Goal: Task Accomplishment & Management: Manage account settings

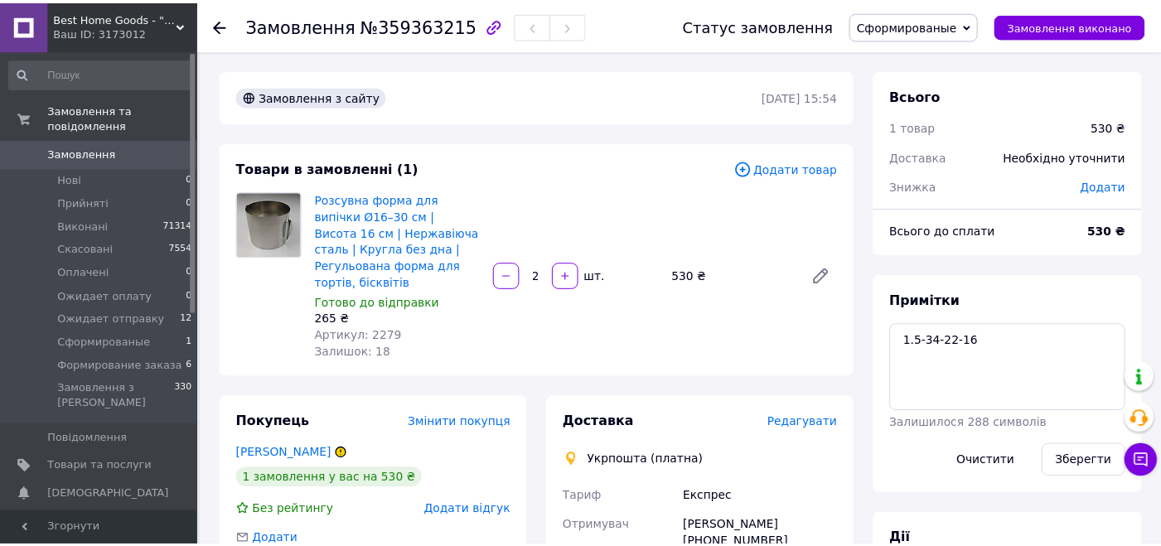
scroll to position [248, 0]
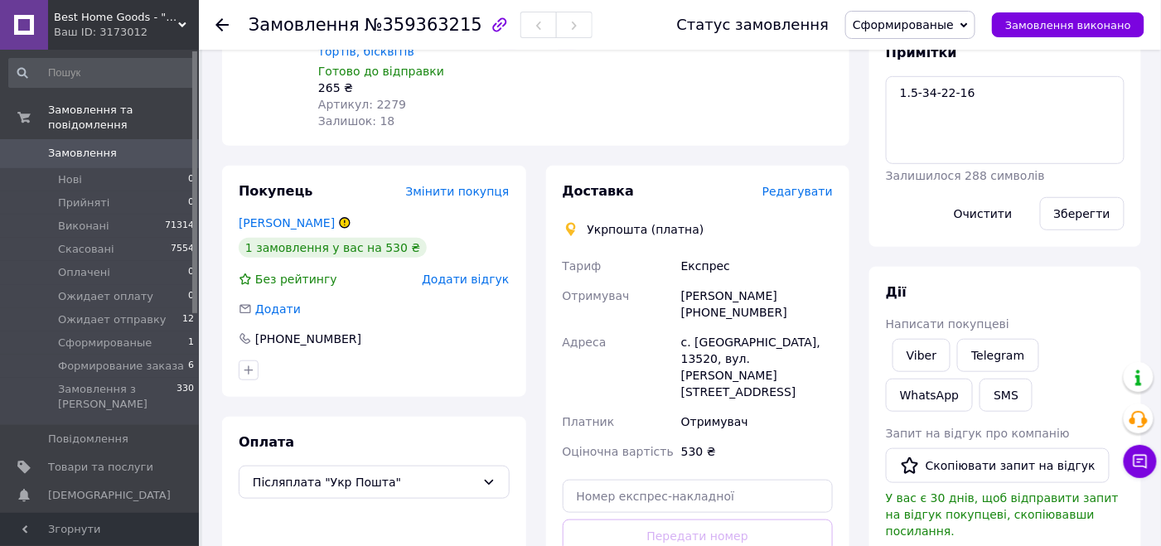
click at [946, 279] on div "Дії Написати покупцеві Viber Telegram WhatsApp SMS Запит на відгук про компанію…" at bounding box center [1005, 522] width 272 height 510
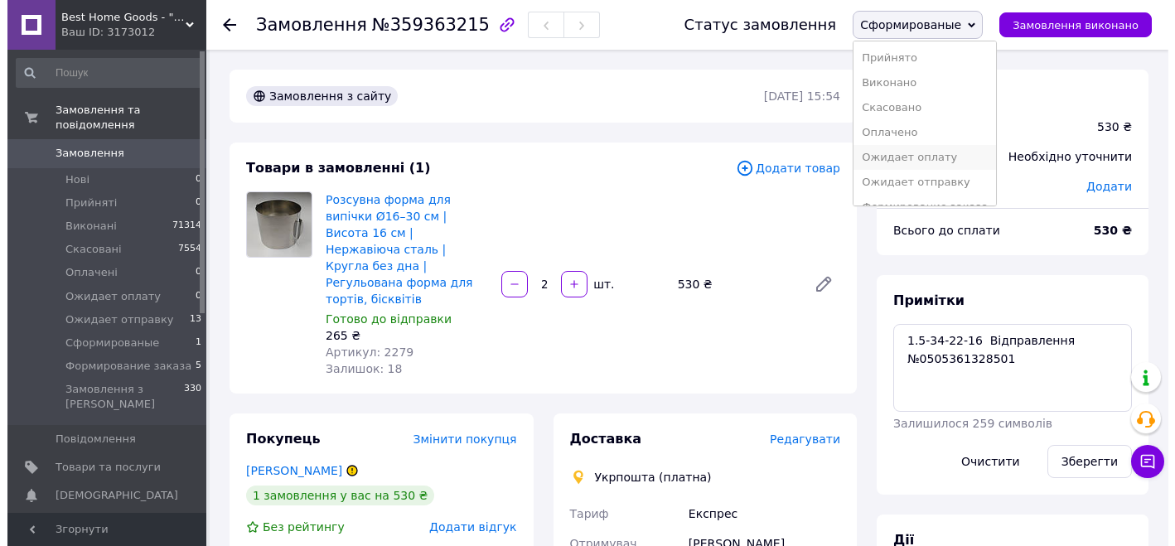
scroll to position [210, 0]
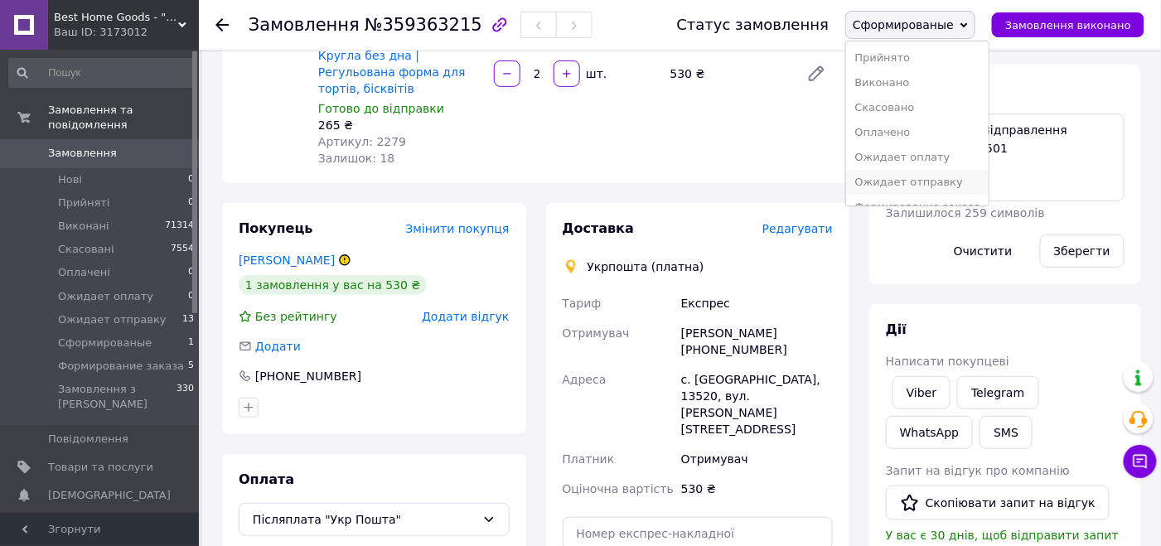
click at [912, 176] on li "Ожидает отправку" at bounding box center [917, 182] width 142 height 25
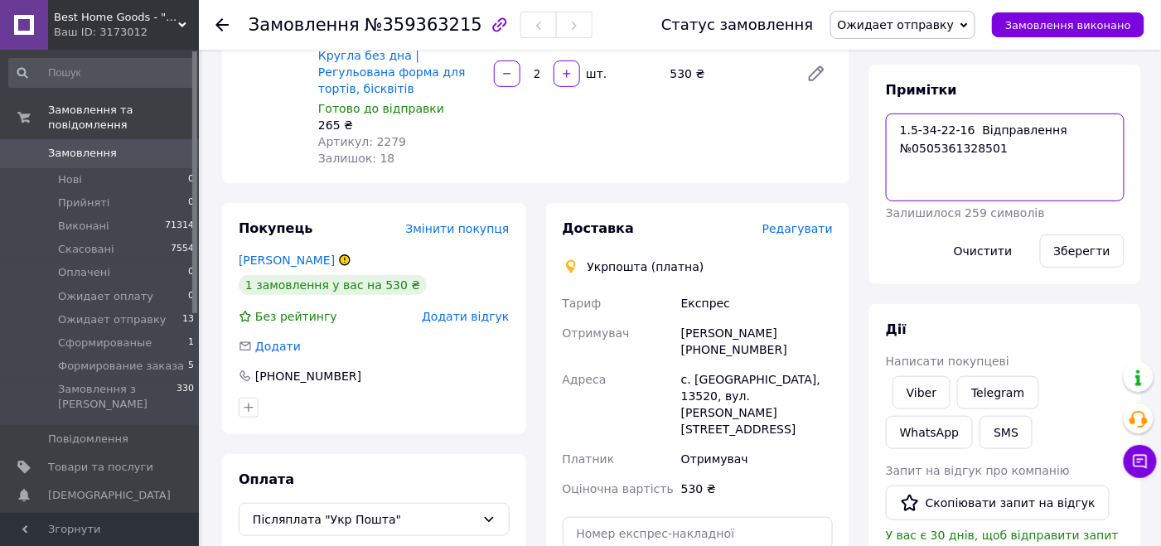
click at [954, 149] on textarea "1.5-34-22-16 Відправлення №0505361328501" at bounding box center [1005, 158] width 239 height 88
click at [979, 428] on button "SMS" at bounding box center [1005, 432] width 53 height 33
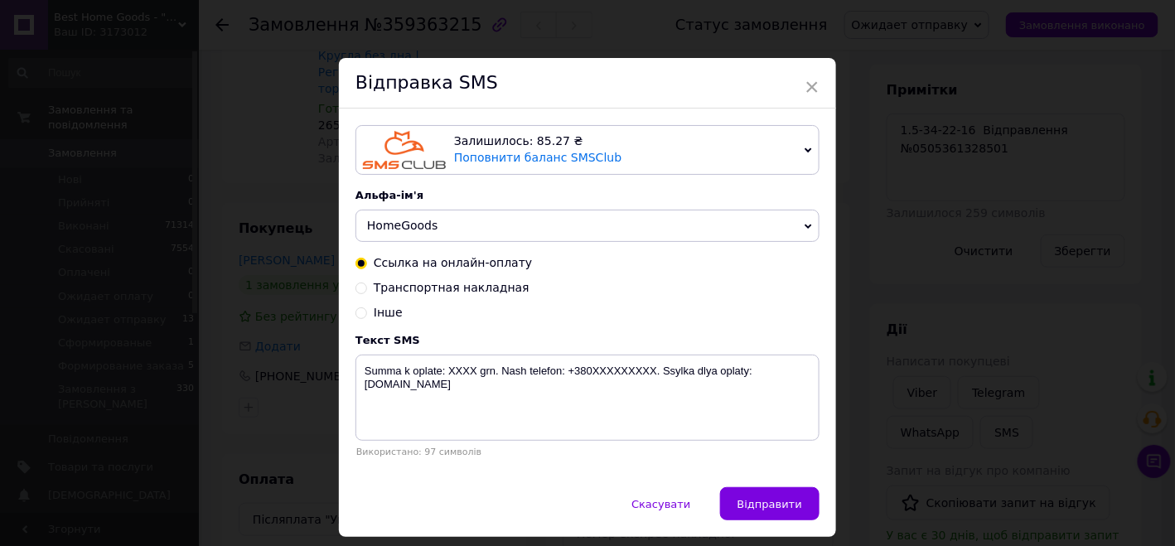
click at [362, 287] on input "Транспортная накладная" at bounding box center [361, 287] width 12 height 12
radio input "true"
radio input "false"
click at [461, 372] on textarea "Nakladnaya XXXXXXXXXXXXXX. Nash telefon:+380679995622 best-home-goods.com.ua" at bounding box center [587, 398] width 464 height 86
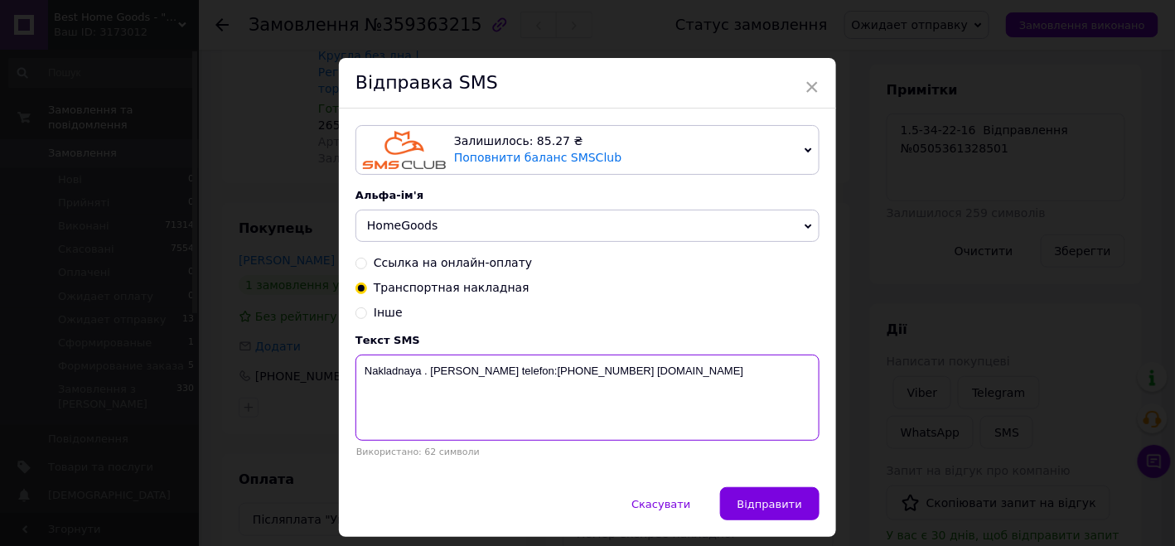
paste textarea "0505361328501"
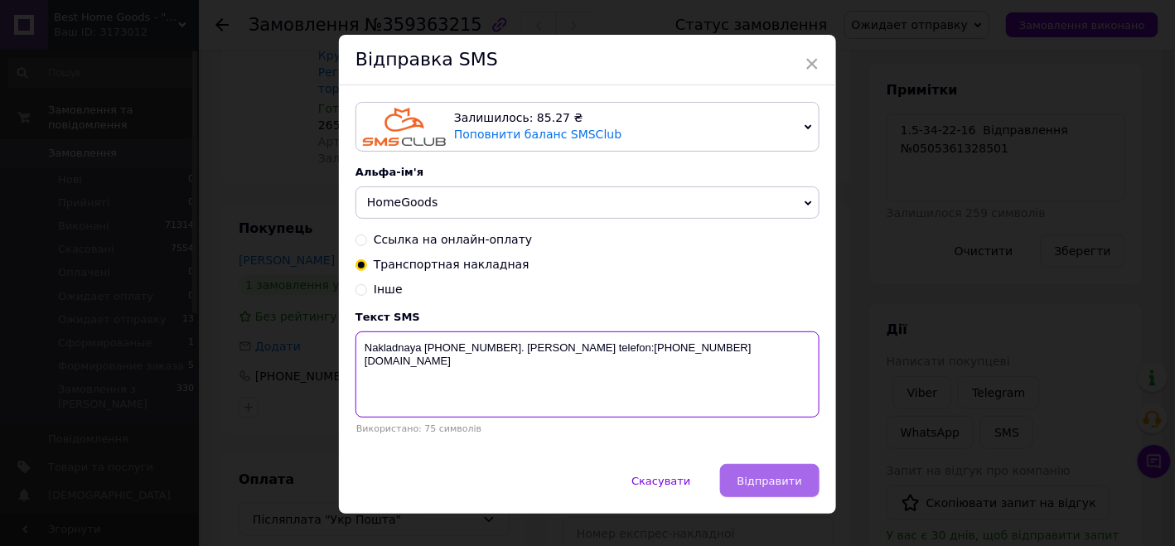
scroll to position [51, 0]
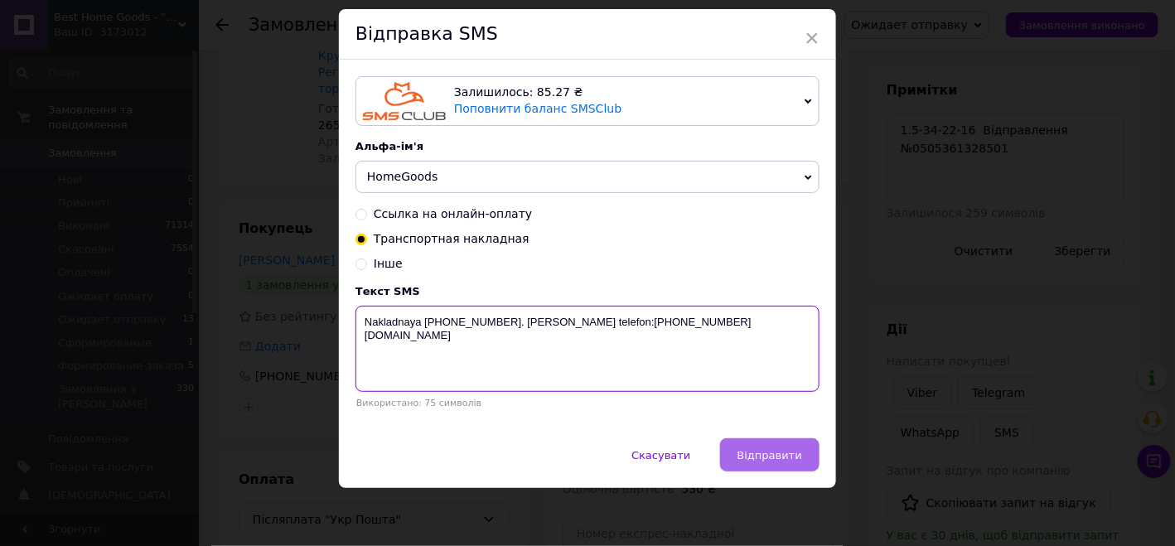
type textarea "Nakladnaya 0505361328501. Nash telefon:+380679995622 best-home-goods.com.ua"
click at [793, 454] on span "Відправити" at bounding box center [769, 455] width 65 height 12
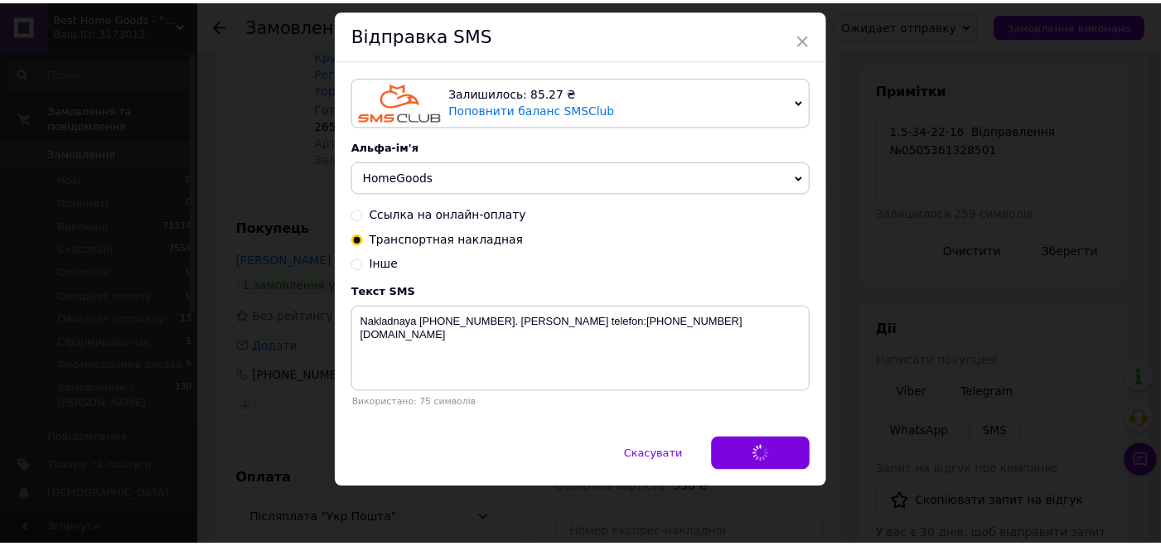
scroll to position [0, 0]
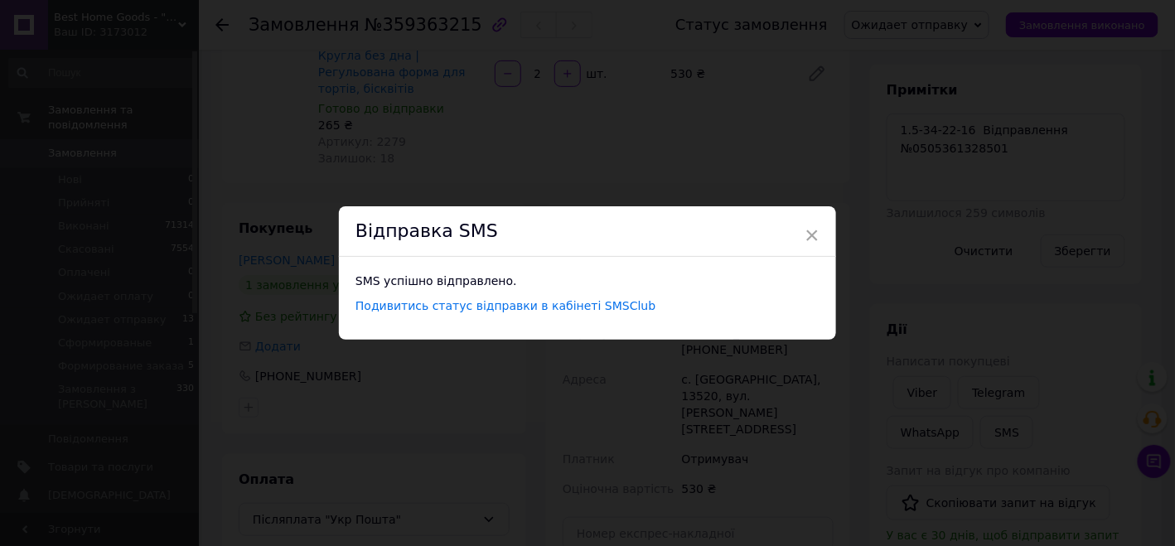
click at [856, 379] on div "× Відправка SMS SMS успішно відправлено. Подивитись статус відправки в кабінеті…" at bounding box center [587, 273] width 1175 height 546
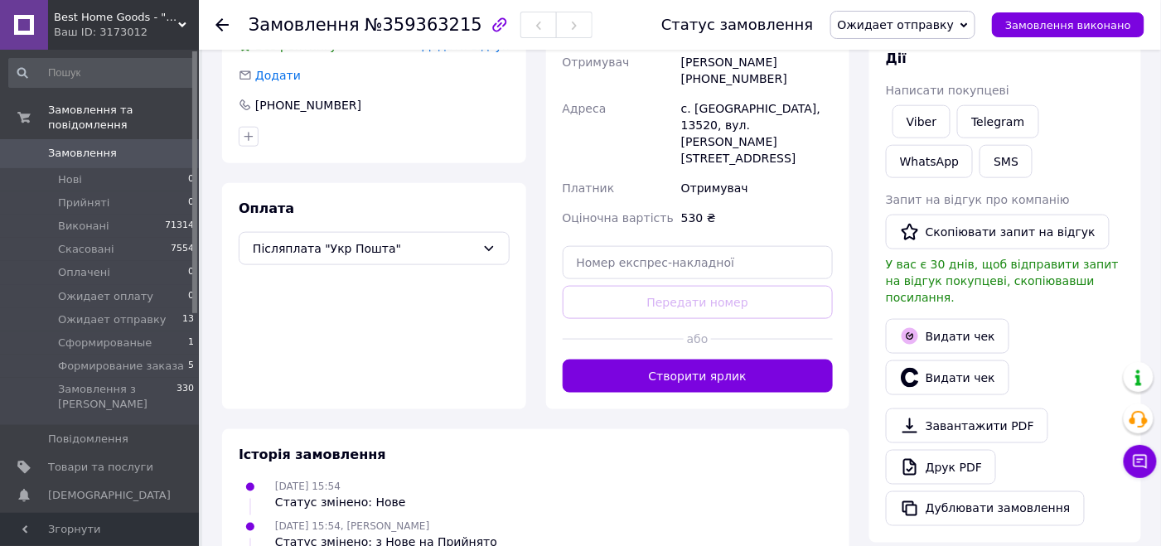
scroll to position [543, 0]
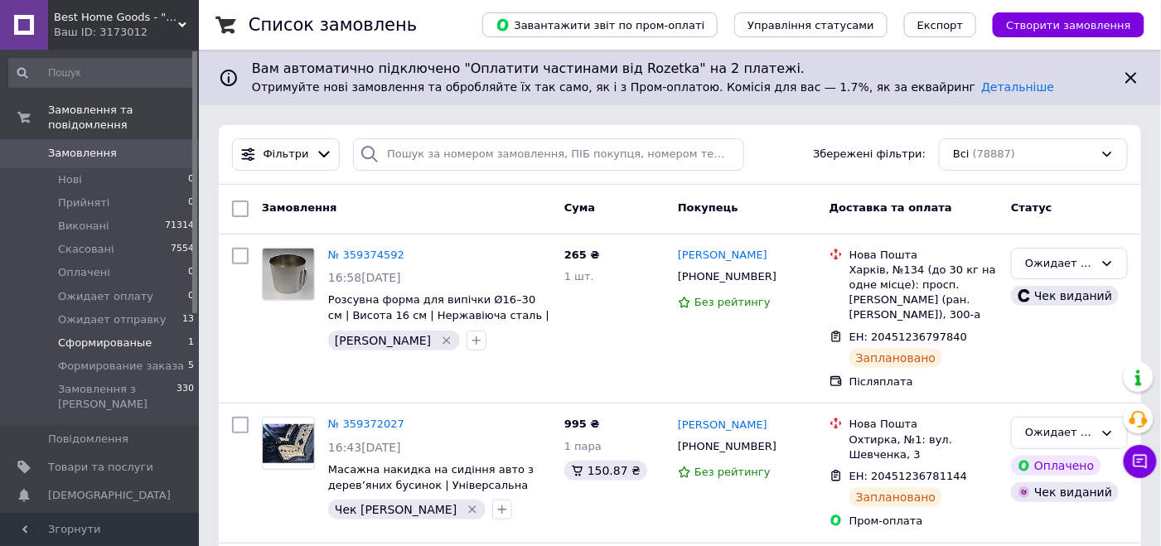
click at [140, 336] on span "Сформированые" at bounding box center [105, 343] width 94 height 15
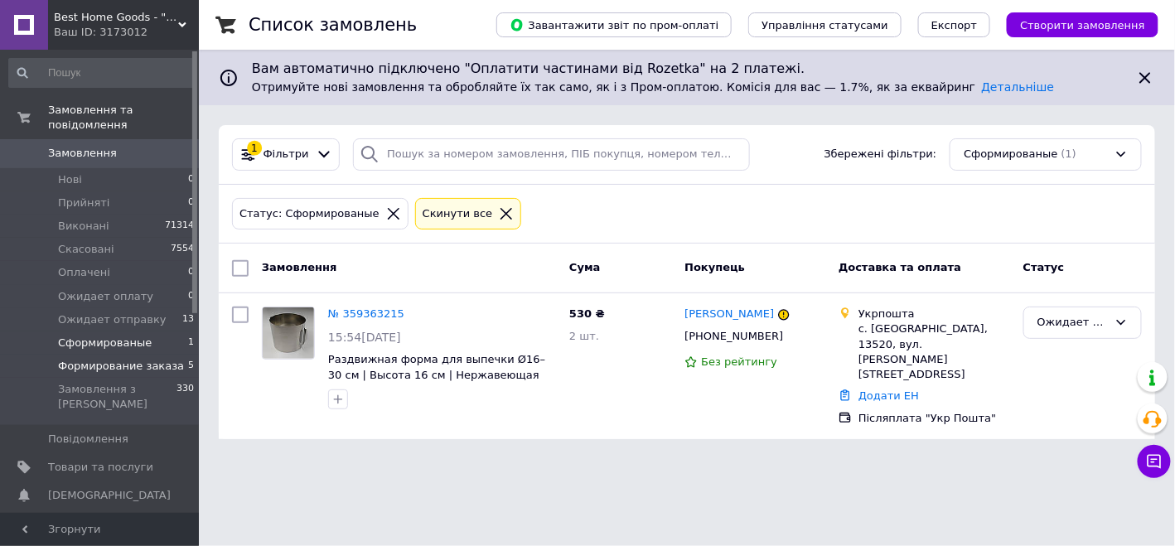
click at [157, 359] on span "Формирование заказа" at bounding box center [121, 366] width 126 height 15
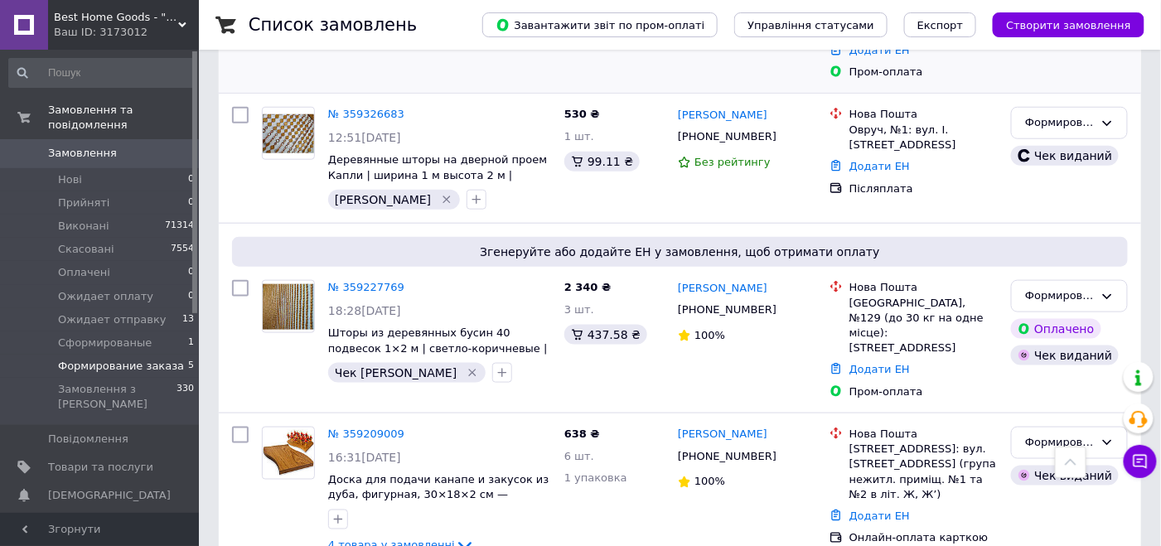
scroll to position [557, 0]
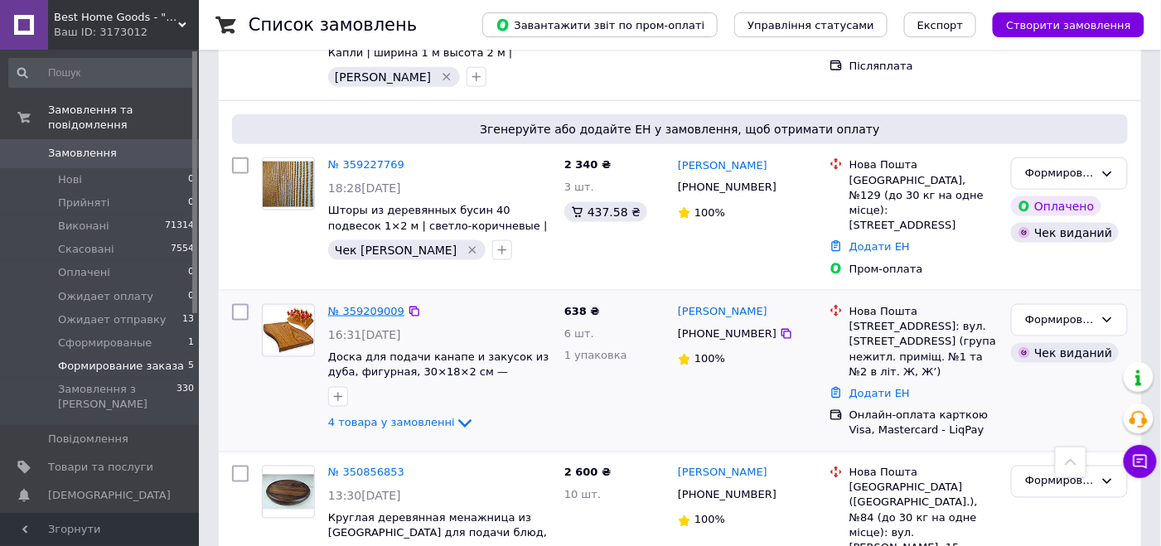
click at [362, 305] on link "№ 359209009" at bounding box center [366, 311] width 76 height 12
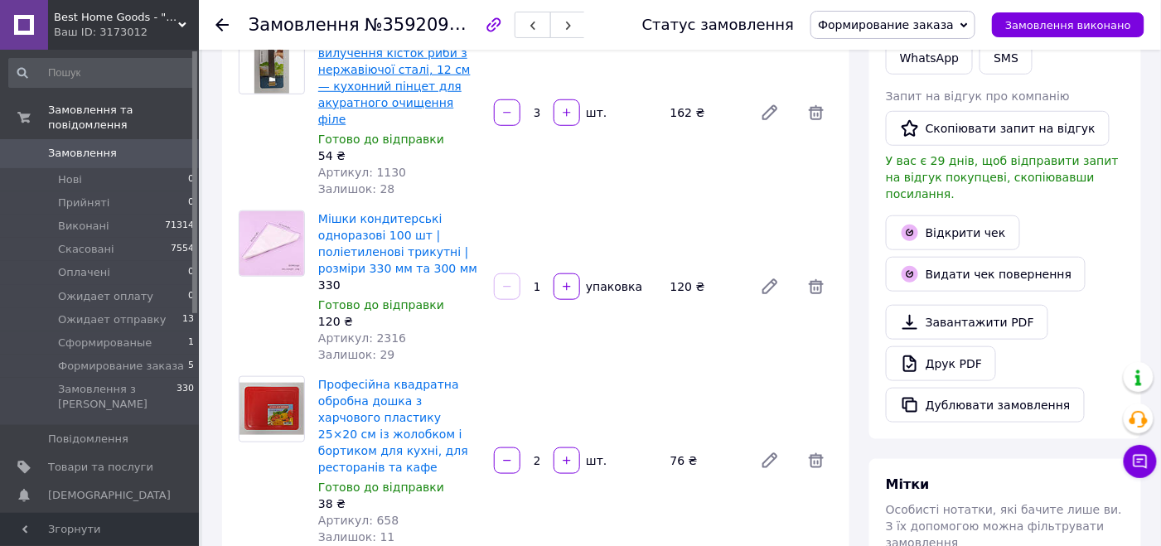
scroll to position [166, 0]
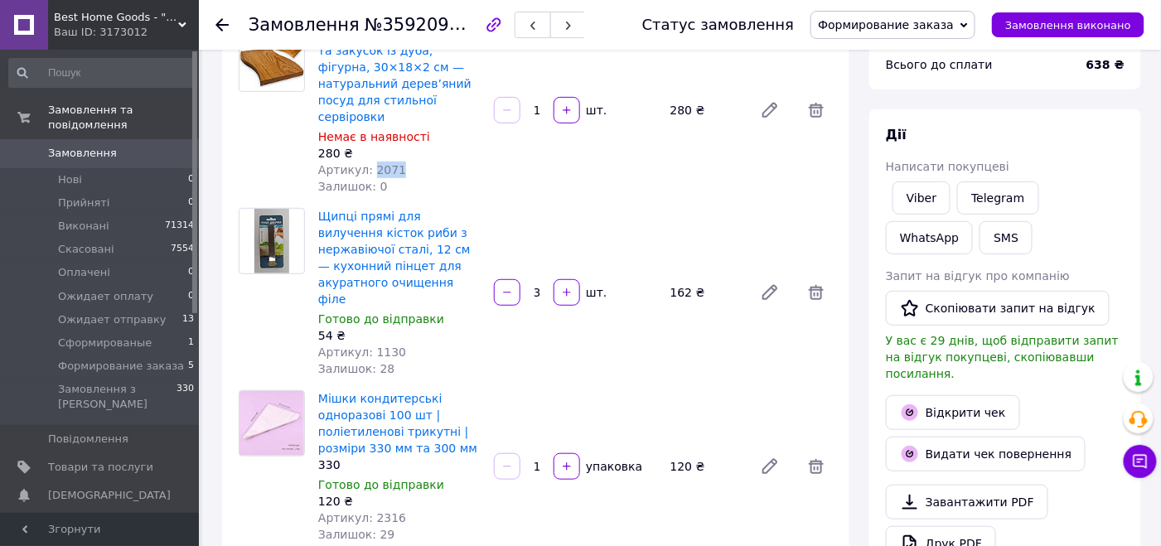
drag, startPoint x: 394, startPoint y: 150, endPoint x: 367, endPoint y: 152, distance: 27.5
click at [367, 162] on div "Артикул: 2071" at bounding box center [399, 170] width 162 height 17
copy span "2071"
